Goal: Check status: Check status

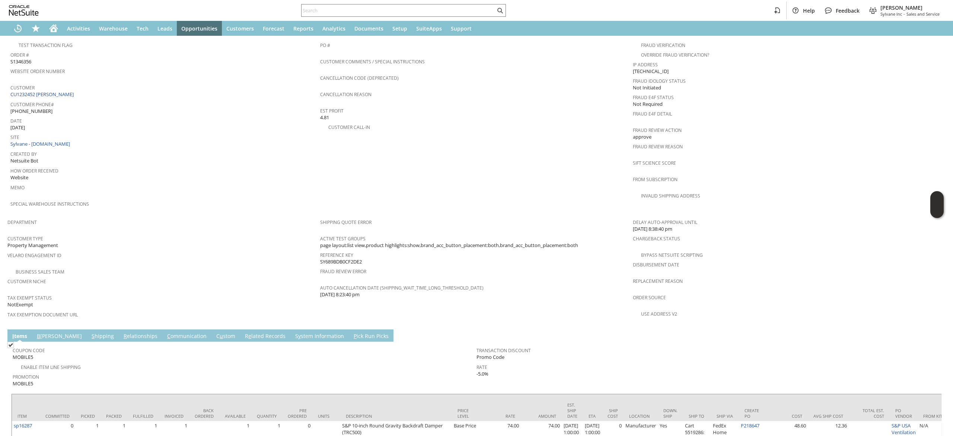
scroll to position [334, 0]
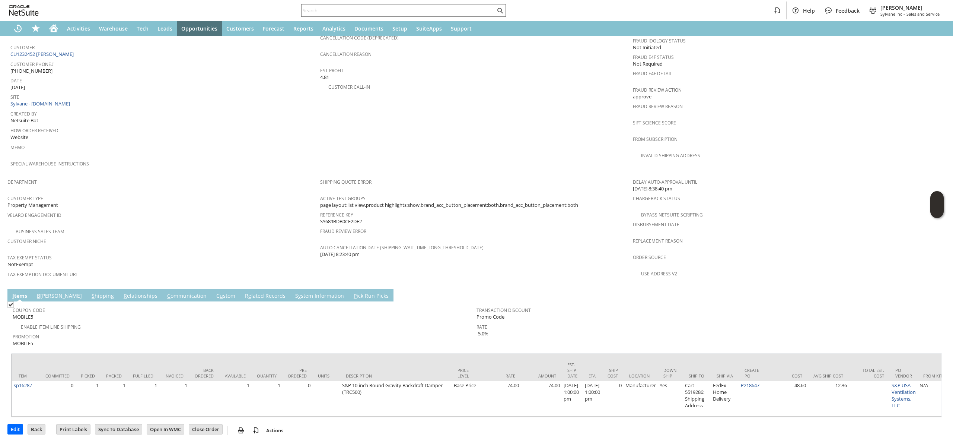
click at [166, 289] on td "C ommunication" at bounding box center [186, 295] width 49 height 12
click at [165, 292] on link "C ommunication" at bounding box center [186, 296] width 43 height 8
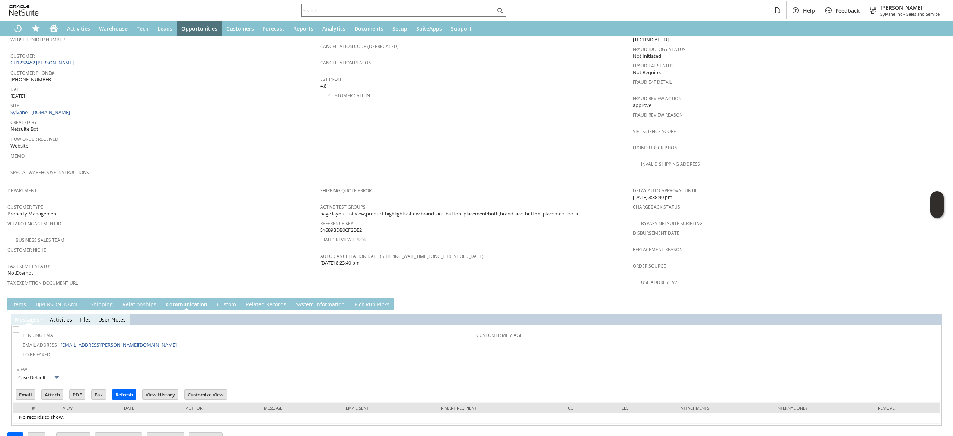
scroll to position [0, 0]
click at [434, 8] on input "text" at bounding box center [399, 10] width 194 height 9
paste input "6096580799"
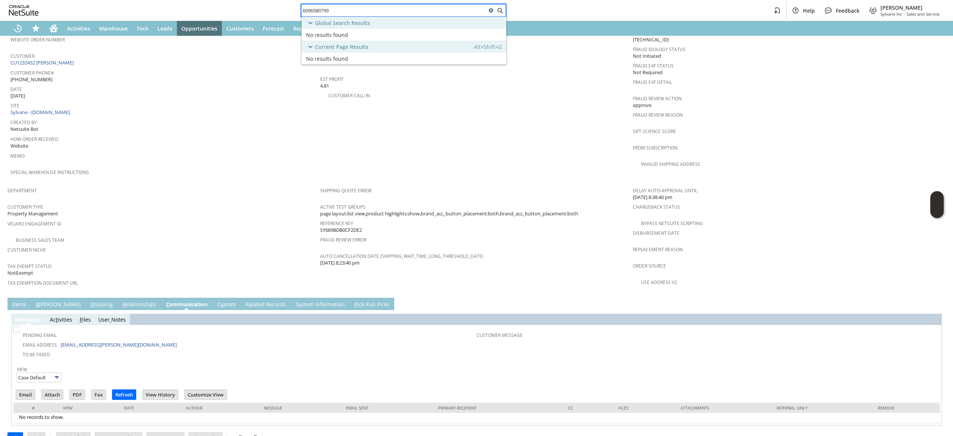
click at [340, 5] on div "6096580799" at bounding box center [403, 10] width 205 height 13
click at [340, 4] on div "6096580799" at bounding box center [403, 10] width 205 height 13
click at [339, 10] on input "6096580799" at bounding box center [394, 10] width 185 height 9
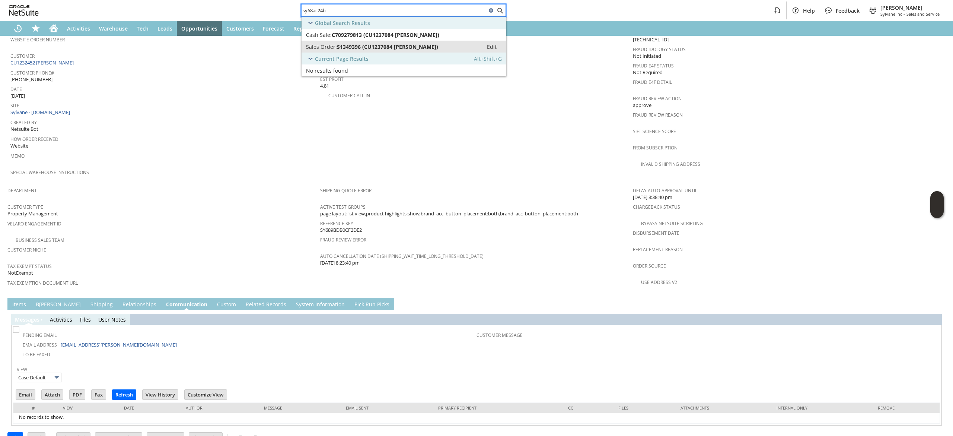
type input "sy68ac24b"
click at [369, 50] on span "S1349396 (CU1237084 JOSEPH KNOLL)" at bounding box center [387, 46] width 101 height 7
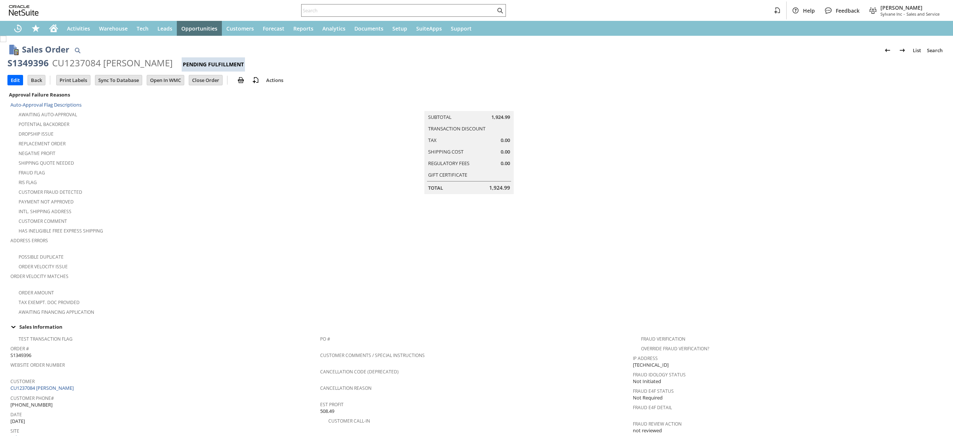
scroll to position [346, 0]
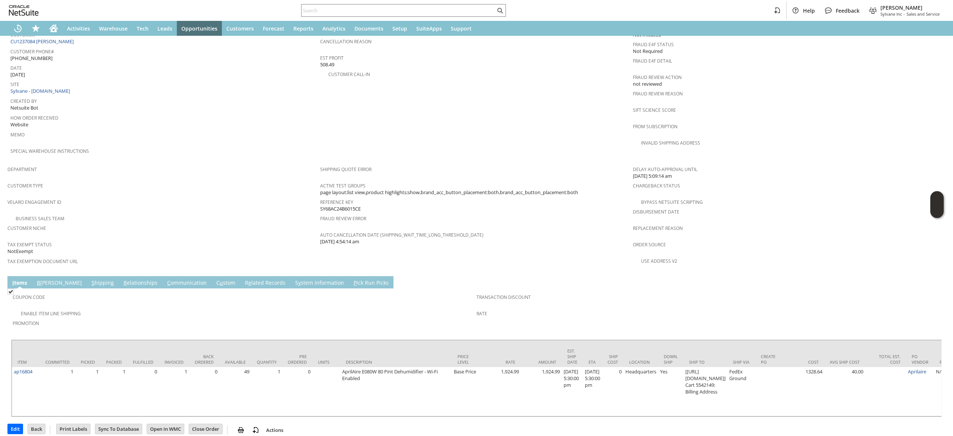
click at [87, 276] on td "S hipping" at bounding box center [103, 282] width 32 height 12
click at [90, 279] on link "S hipping" at bounding box center [103, 283] width 26 height 8
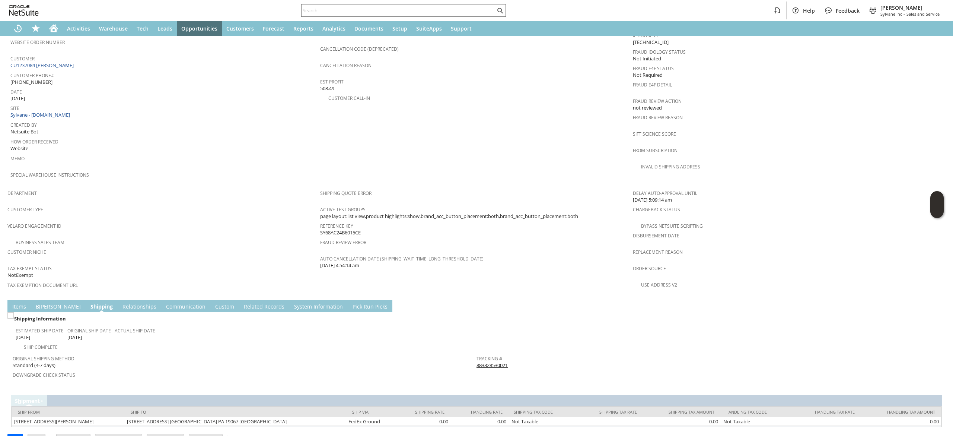
scroll to position [25, 0]
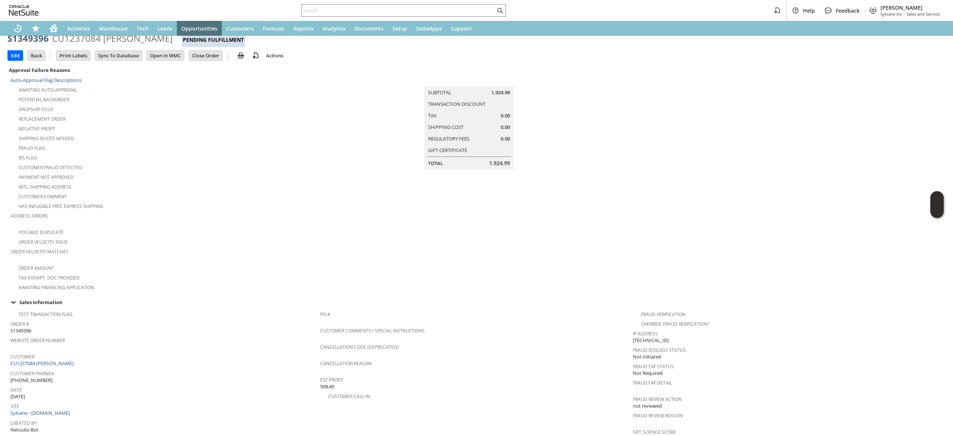
click at [18, 61] on td "Edit" at bounding box center [17, 55] width 20 height 14
click at [17, 58] on input "Edit" at bounding box center [15, 56] width 15 height 10
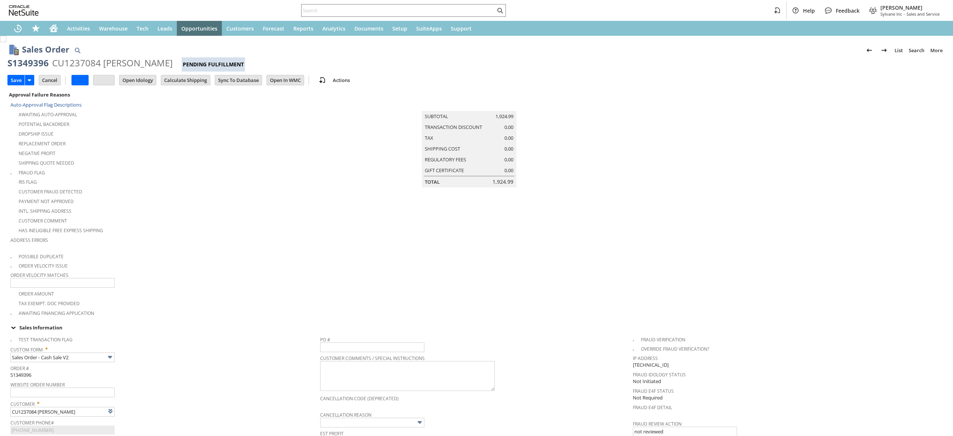
type input "Intelligent Recommendations¹⁰"
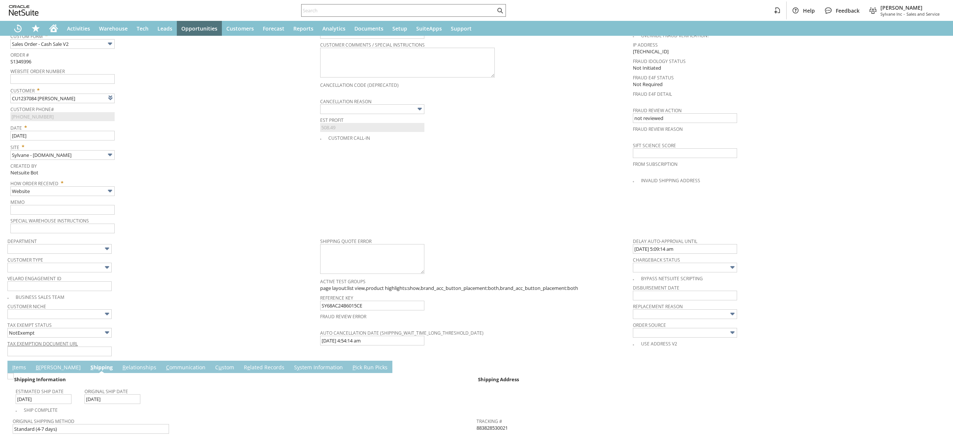
scroll to position [462, 0]
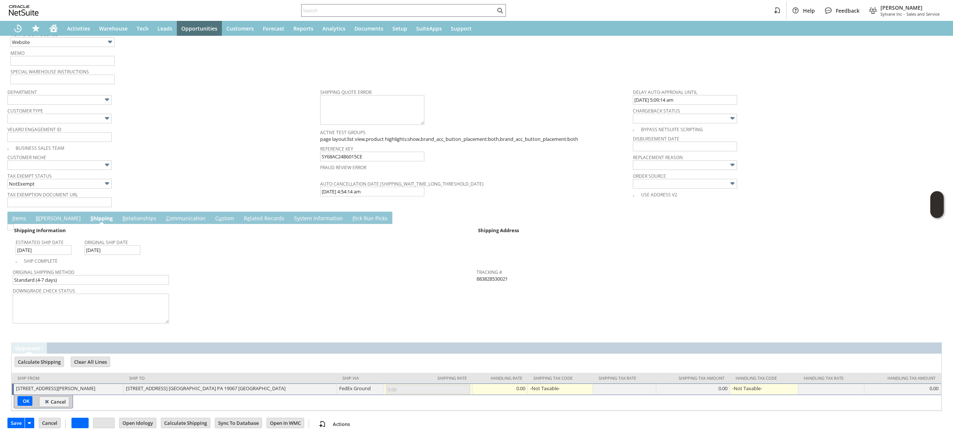
click at [22, 221] on td "I tems" at bounding box center [18, 217] width 23 height 12
click at [23, 217] on link "I tems" at bounding box center [18, 218] width 17 height 8
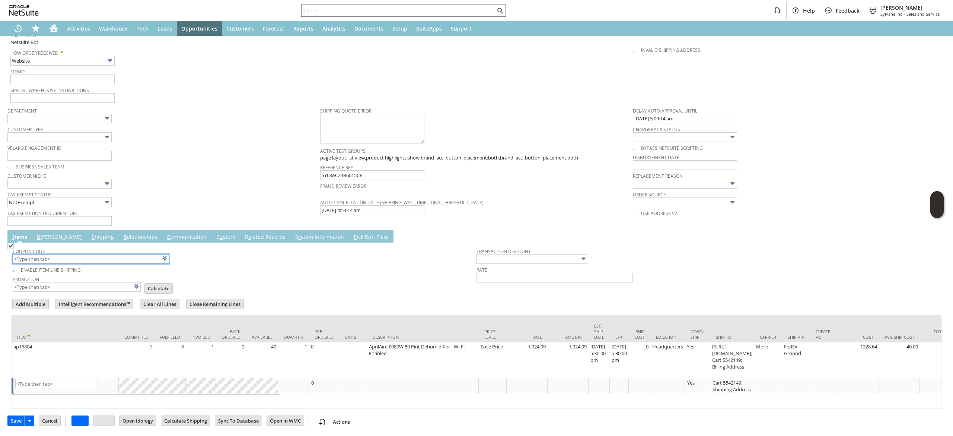
scroll to position [453, 0]
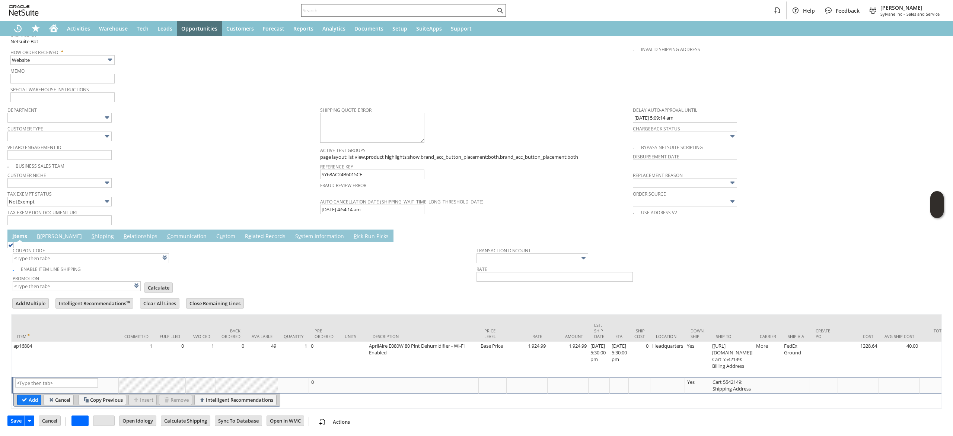
click at [749, 330] on td "Ship To" at bounding box center [732, 327] width 44 height 27
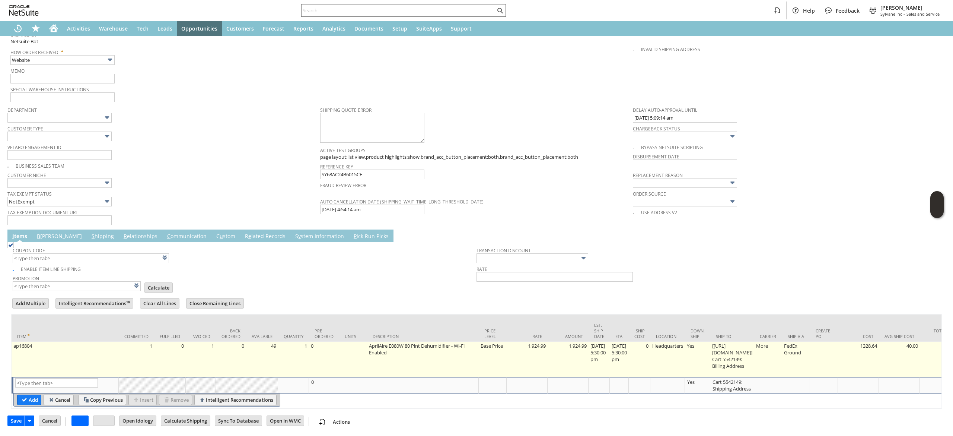
click at [748, 342] on td "[https://paypal.com/] Cart 5542149: Billing Address" at bounding box center [732, 358] width 44 height 35
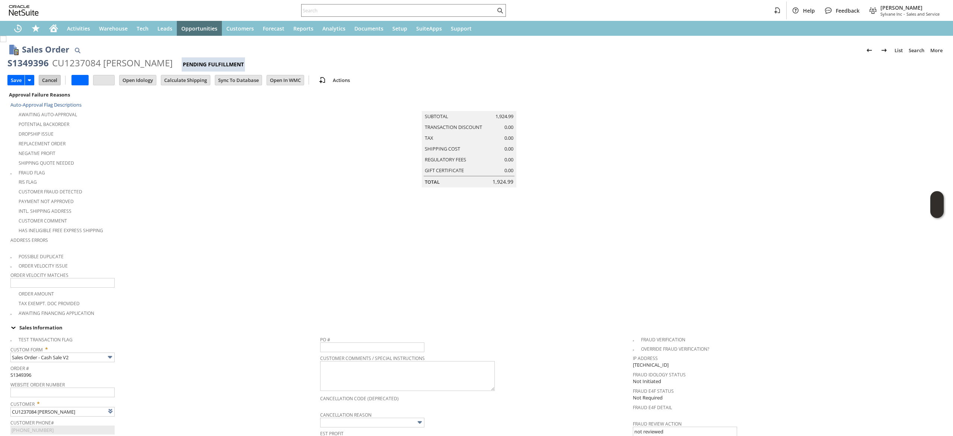
scroll to position [0, 0]
click at [49, 75] on td "Cancel" at bounding box center [50, 80] width 22 height 10
click at [49, 82] on input "Cancel" at bounding box center [49, 80] width 21 height 10
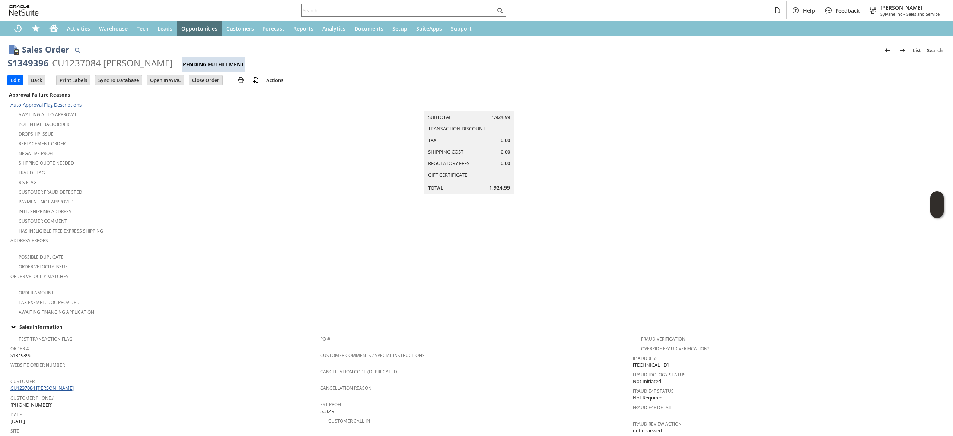
click at [58, 384] on link "CU1237084 [PERSON_NAME]" at bounding box center [42, 387] width 65 height 7
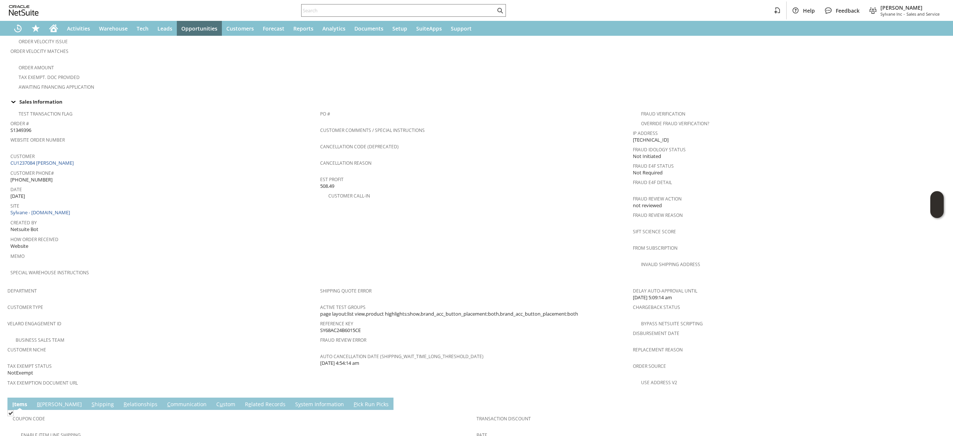
scroll to position [346, 0]
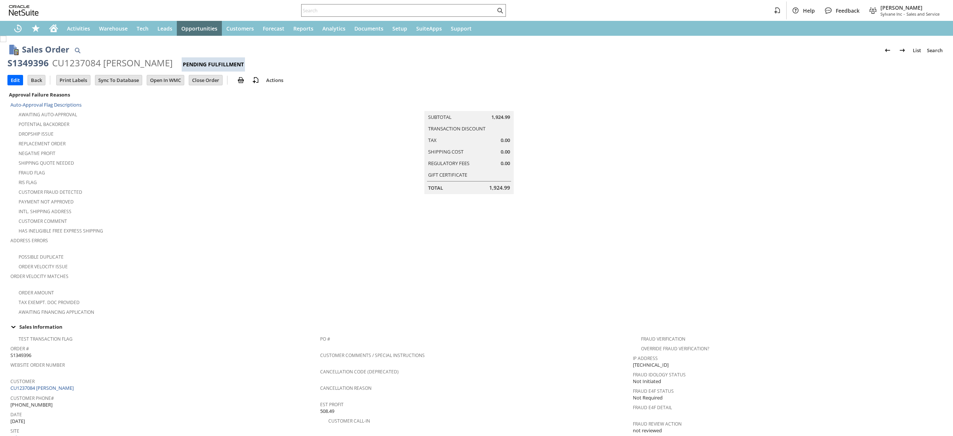
scroll to position [346, 0]
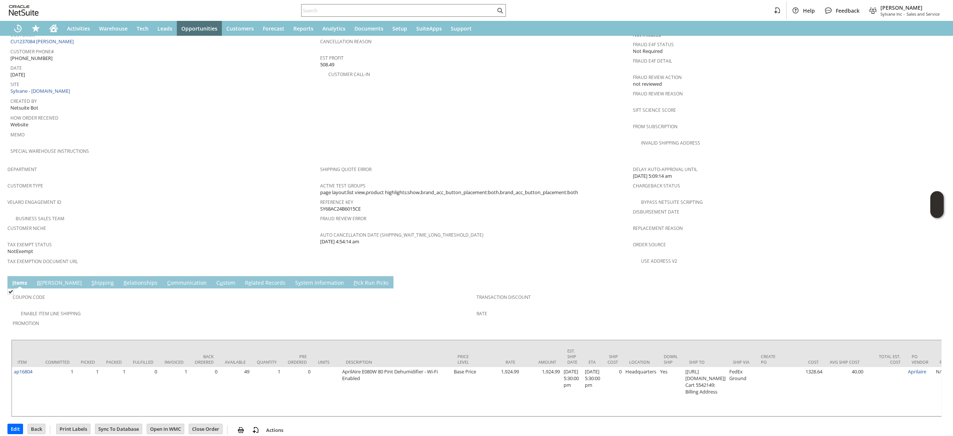
click at [162, 276] on td "C ommunication" at bounding box center [186, 282] width 49 height 12
click at [165, 279] on link "C ommunication" at bounding box center [186, 283] width 43 height 8
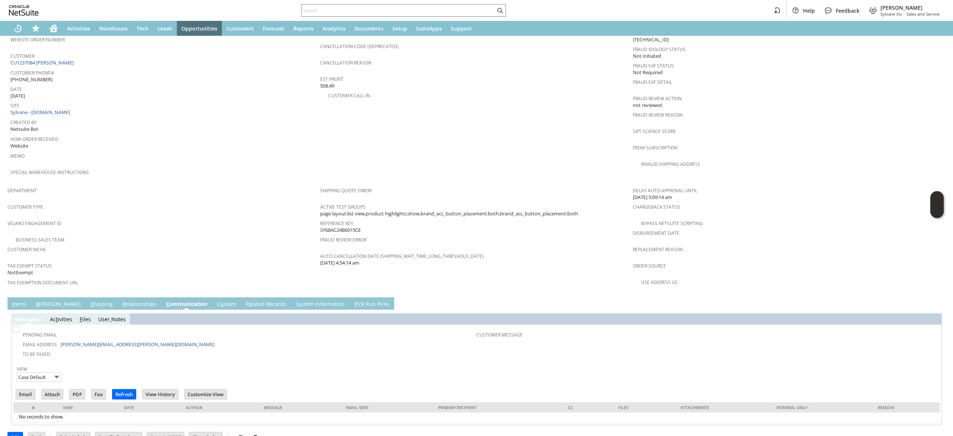
drag, startPoint x: 140, startPoint y: 265, endPoint x: 143, endPoint y: 268, distance: 4.0
click at [141, 277] on span "Tax Exemption Document URL" at bounding box center [161, 281] width 309 height 9
click at [420, 7] on input "text" at bounding box center [399, 10] width 194 height 9
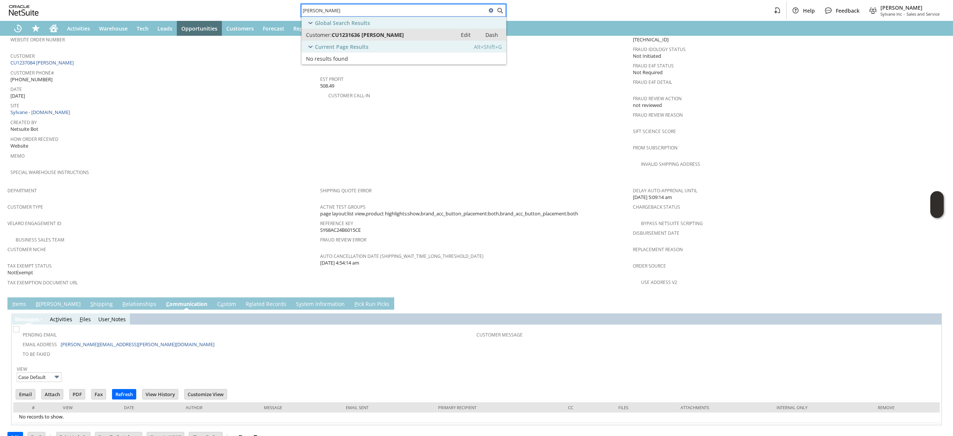
type input "mike belkowski"
click at [405, 38] on link "Customer: CU1231636 Mike Belkowski Edit Dash" at bounding box center [404, 35] width 205 height 12
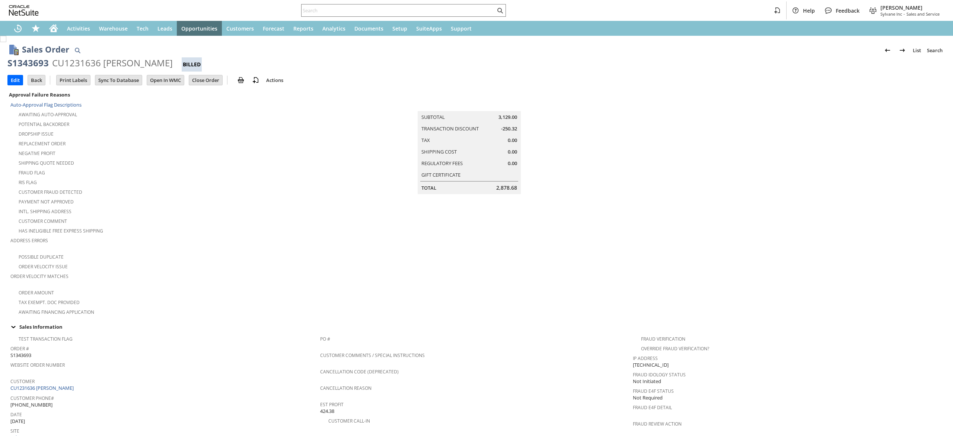
scroll to position [333, 0]
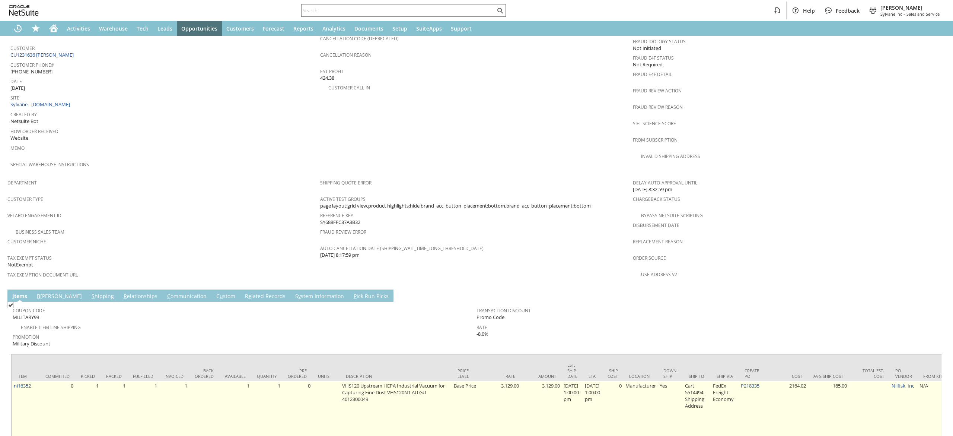
click at [759, 382] on link "P218335" at bounding box center [750, 385] width 19 height 7
